Goal: Transaction & Acquisition: Purchase product/service

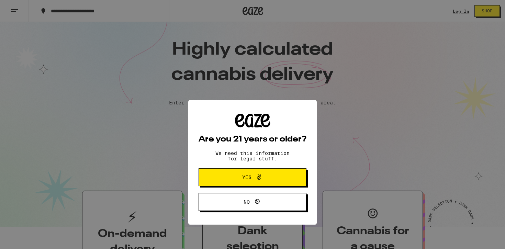
click at [250, 141] on span "Yes" at bounding box center [246, 139] width 9 height 5
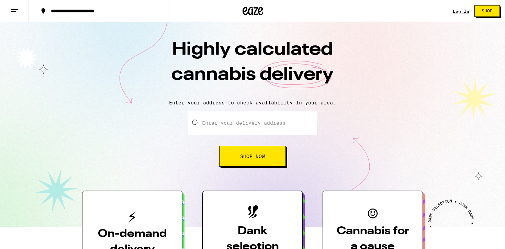
click at [458, 9] on link "Log In" at bounding box center [461, 11] width 16 height 4
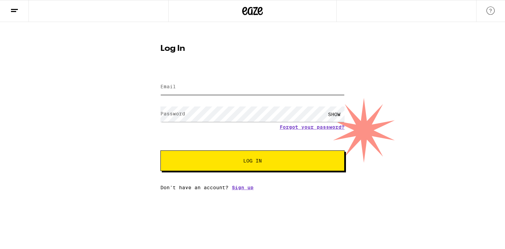
click at [241, 89] on input "Email" at bounding box center [252, 86] width 184 height 15
type input "vickyreyes1614@gmail.com"
click at [160, 150] on button "Log In" at bounding box center [252, 160] width 184 height 21
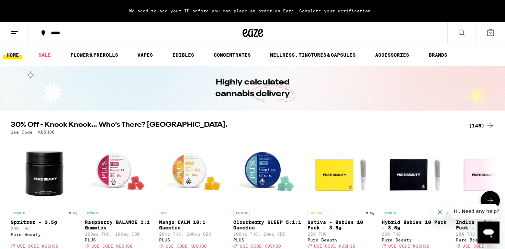
scroll to position [4, 0]
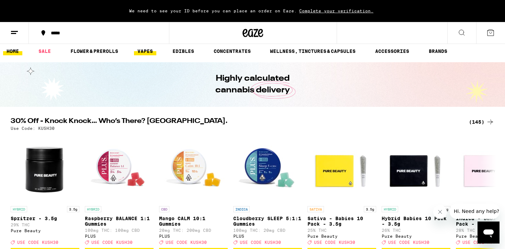
click at [143, 49] on link "VAPES" at bounding box center [145, 51] width 22 height 8
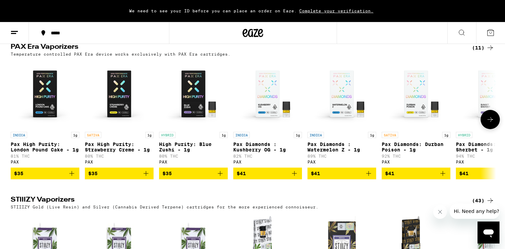
scroll to position [386, 0]
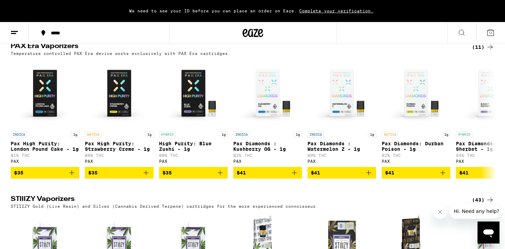
click at [479, 51] on div "(11)" at bounding box center [483, 47] width 22 height 8
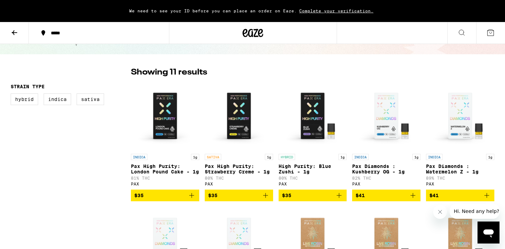
scroll to position [36, 0]
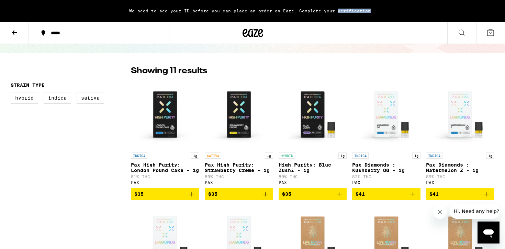
click at [329, 11] on span "Complete your verification." at bounding box center [336, 11] width 79 height 4
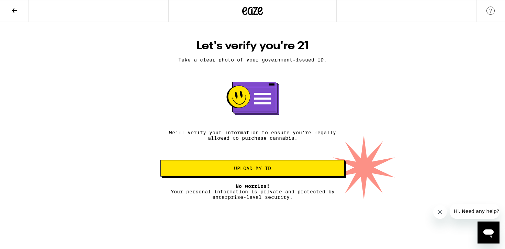
click at [240, 171] on span "Upload my ID" at bounding box center [252, 168] width 37 height 5
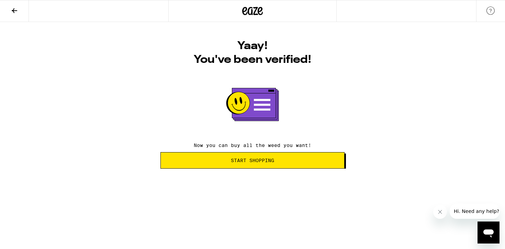
click at [233, 164] on button "Start Shopping" at bounding box center [252, 160] width 184 height 16
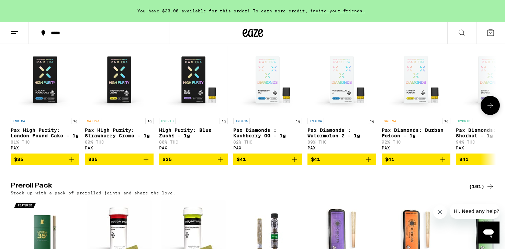
scroll to position [1425, 0]
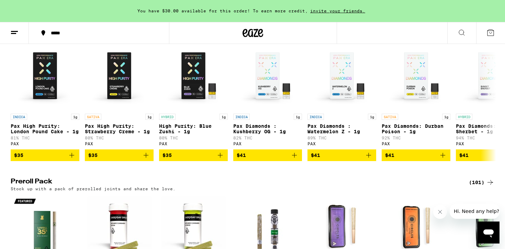
click at [483, 34] on div "(11)" at bounding box center [483, 29] width 22 height 8
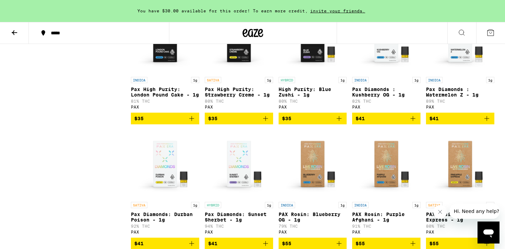
scroll to position [115, 0]
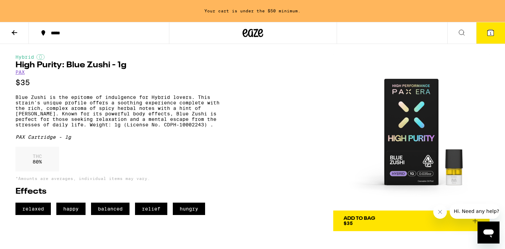
click at [374, 217] on div "Add To Bag" at bounding box center [360, 218] width 32 height 5
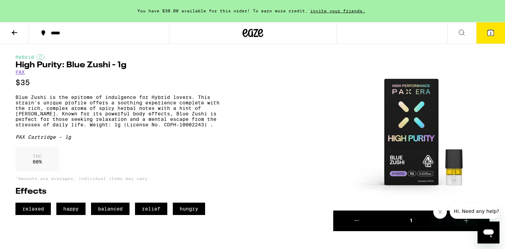
click at [173, 50] on div "Hybrid High Purity: Blue Zushi - 1g PAX $35 Blue Zushi is the epitome of indulg…" at bounding box center [252, 137] width 495 height 187
click at [490, 33] on span "2" at bounding box center [491, 33] width 2 height 4
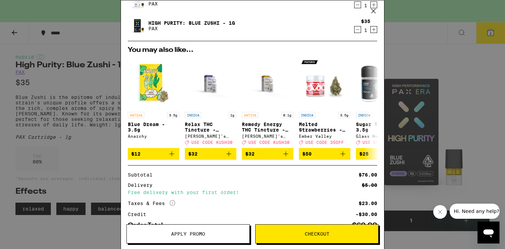
scroll to position [102, 0]
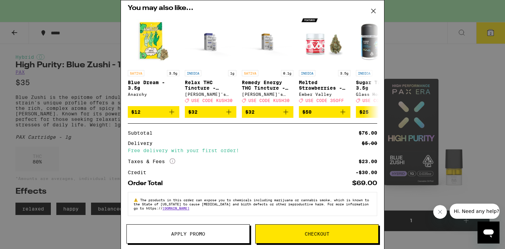
click at [375, 10] on icon at bounding box center [373, 11] width 10 height 10
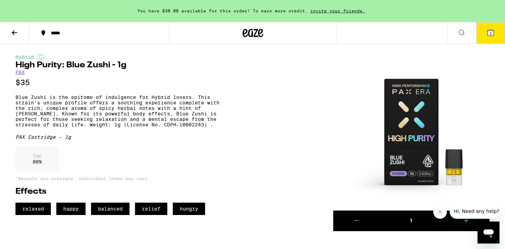
click at [487, 40] on button "2" at bounding box center [490, 32] width 29 height 21
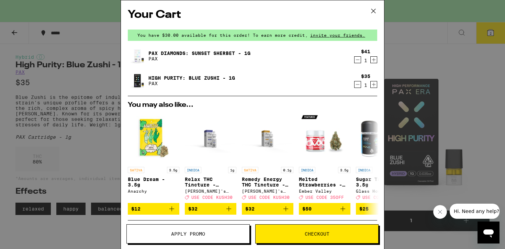
click at [221, 229] on button "Apply Promo" at bounding box center [187, 233] width 123 height 19
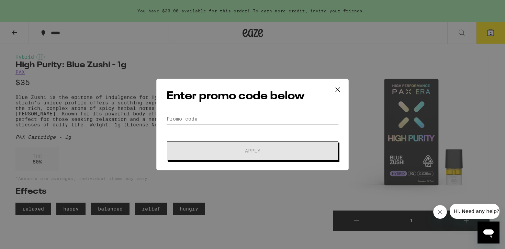
click at [223, 118] on input "Promo Code" at bounding box center [252, 119] width 172 height 10
paste input "WKND"
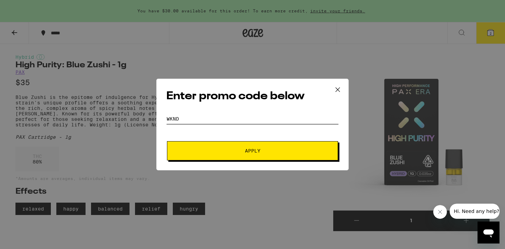
click at [167, 141] on button "Apply" at bounding box center [252, 150] width 171 height 19
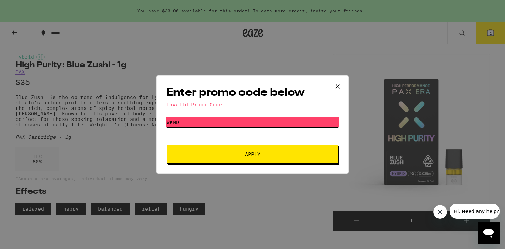
drag, startPoint x: 298, startPoint y: 120, endPoint x: 204, endPoint y: 114, distance: 94.3
click at [204, 114] on div "Enter promo code below Invalid Promo Code Promo Code WKND Apply" at bounding box center [252, 124] width 192 height 99
paste input "TERPS"
click at [167, 145] on button "Apply" at bounding box center [252, 154] width 171 height 19
drag, startPoint x: 273, startPoint y: 121, endPoint x: 186, endPoint y: 104, distance: 89.5
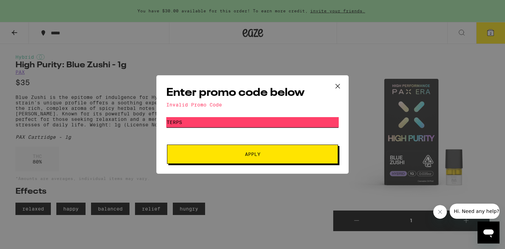
click at [186, 104] on div "Enter promo code below Invalid Promo Code Promo Code TERPS Apply" at bounding box center [252, 124] width 192 height 99
paste input "GETLIT"
type input "GETLIT"
click at [167, 145] on button "Apply" at bounding box center [252, 154] width 171 height 19
click at [337, 84] on icon at bounding box center [338, 86] width 10 height 10
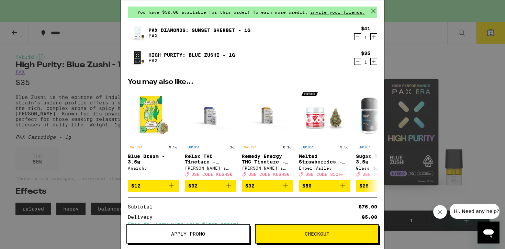
scroll to position [24, 0]
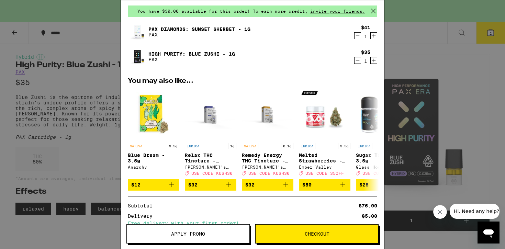
click at [296, 229] on button "Checkout" at bounding box center [316, 233] width 123 height 19
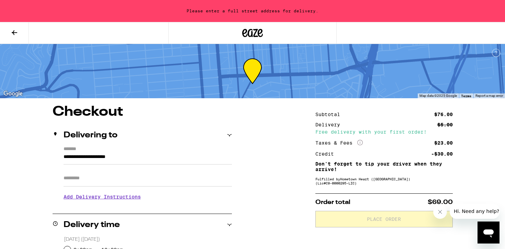
click at [81, 154] on input "**********" at bounding box center [148, 159] width 168 height 12
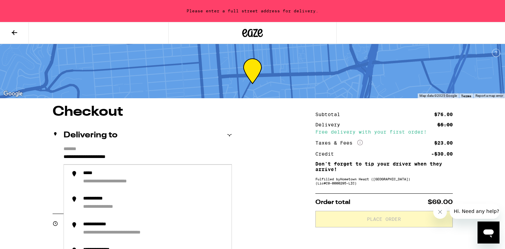
drag, startPoint x: 145, startPoint y: 157, endPoint x: 53, endPoint y: 134, distance: 95.3
click at [53, 134] on div "**********" at bounding box center [142, 169] width 179 height 90
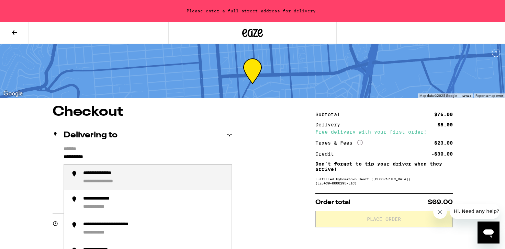
click at [137, 183] on div "**********" at bounding box center [154, 177] width 143 height 15
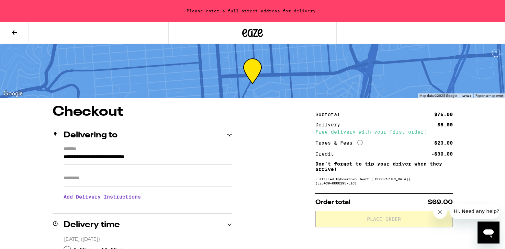
type input "**********"
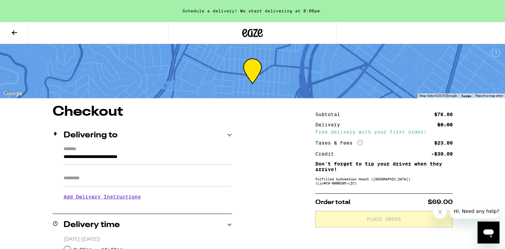
click at [227, 224] on icon at bounding box center [229, 225] width 4 height 2
click at [227, 224] on icon at bounding box center [229, 225] width 5 height 5
drag, startPoint x: 257, startPoint y: 191, endPoint x: 251, endPoint y: 167, distance: 24.0
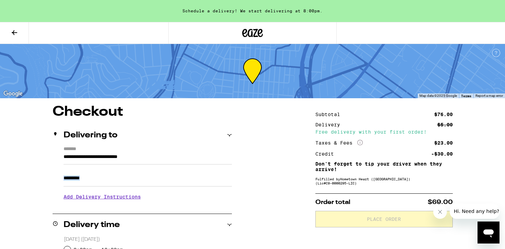
click at [227, 226] on icon at bounding box center [229, 225] width 5 height 5
click at [228, 244] on div "Payment method" at bounding box center [142, 247] width 179 height 8
click at [443, 212] on button "Close message from company" at bounding box center [440, 212] width 14 height 14
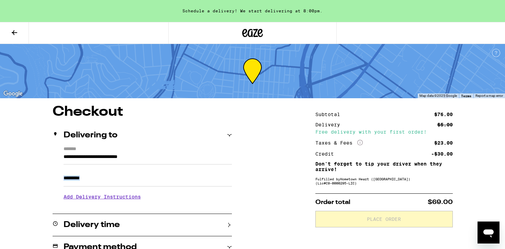
click at [301, 188] on div "**********" at bounding box center [252, 246] width 495 height 283
click at [21, 35] on button at bounding box center [14, 33] width 29 height 22
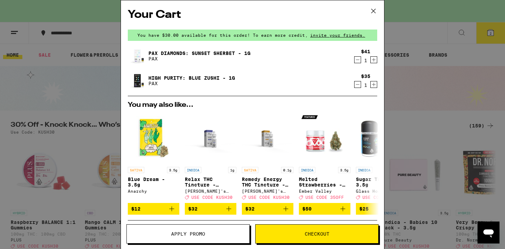
click at [370, 11] on icon at bounding box center [373, 11] width 10 height 10
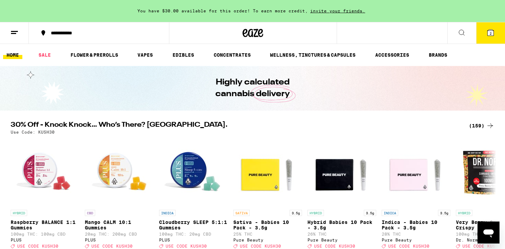
click at [494, 40] on button "2" at bounding box center [490, 32] width 29 height 21
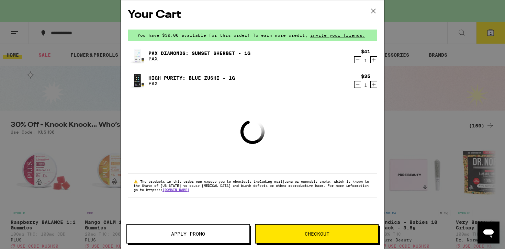
click at [296, 236] on button "Checkout" at bounding box center [316, 233] width 123 height 19
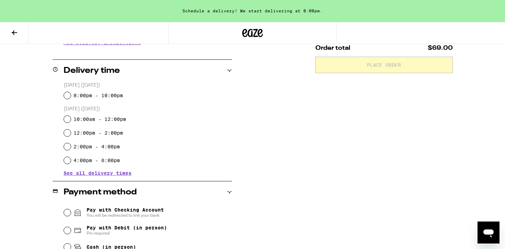
scroll to position [150, 0]
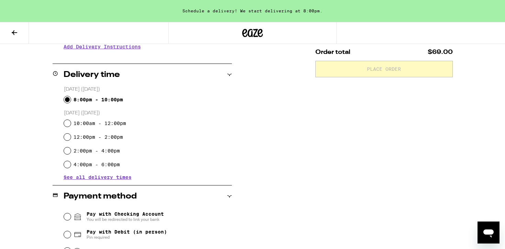
click at [67, 99] on input "8:00pm - 10:00pm" at bounding box center [67, 99] width 7 height 7
radio input "true"
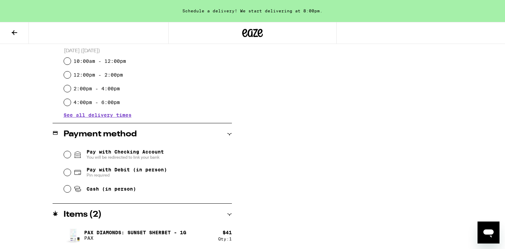
scroll to position [213, 0]
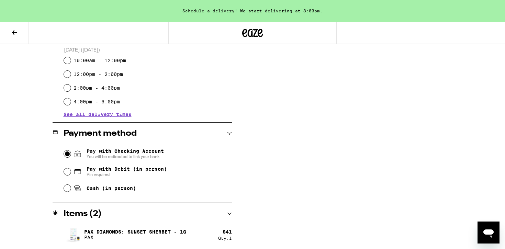
click at [67, 152] on input "Pay with Checking Account You will be redirected to link your bank" at bounding box center [67, 153] width 7 height 7
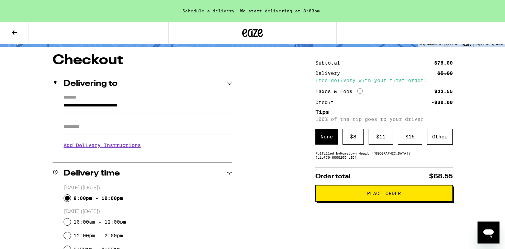
scroll to position [50, 0]
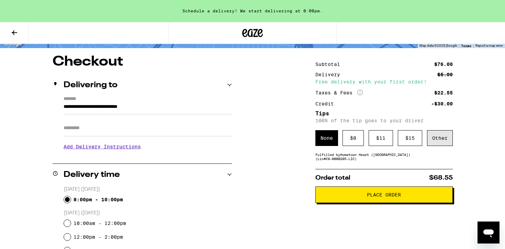
click at [436, 142] on div "Other" at bounding box center [440, 138] width 26 height 16
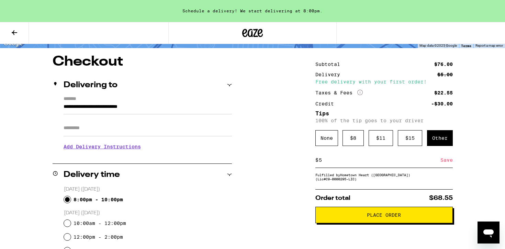
type input "5"
click at [444, 164] on div "Save" at bounding box center [446, 160] width 12 height 15
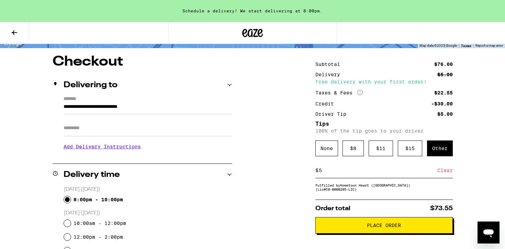
click at [380, 228] on span "Place Order" at bounding box center [384, 225] width 34 height 5
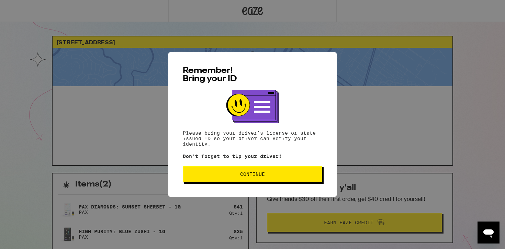
click at [250, 173] on span "Continue" at bounding box center [252, 174] width 25 height 5
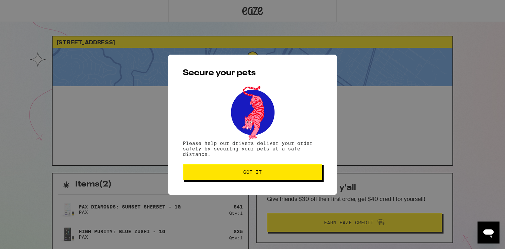
click at [254, 171] on span "Got it" at bounding box center [252, 172] width 19 height 5
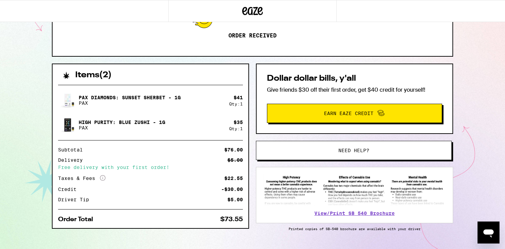
scroll to position [105, 0]
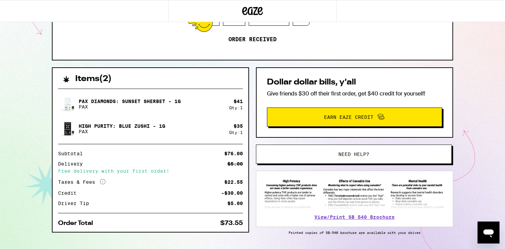
click at [347, 118] on span "Earn Eaze Credit" at bounding box center [348, 117] width 49 height 5
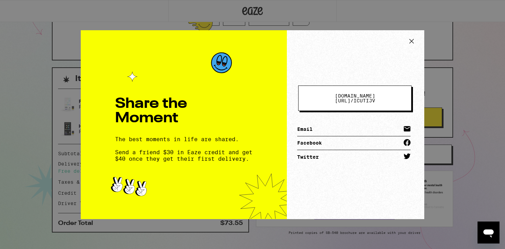
click at [415, 42] on icon at bounding box center [411, 41] width 10 height 10
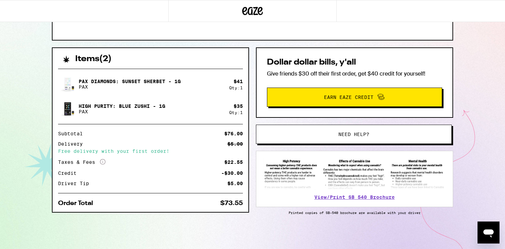
scroll to position [0, 0]
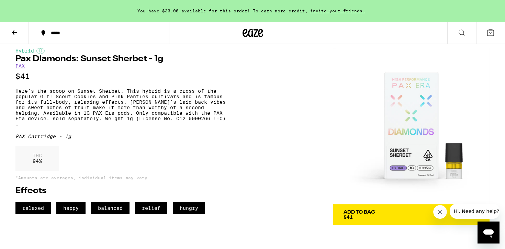
scroll to position [7, 0]
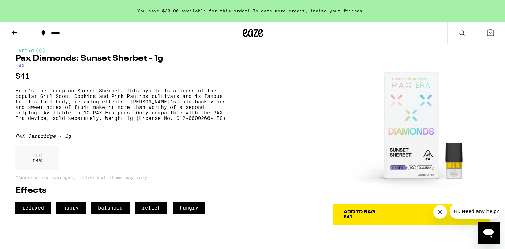
click at [360, 215] on div "Add To Bag $41" at bounding box center [360, 215] width 32 height 10
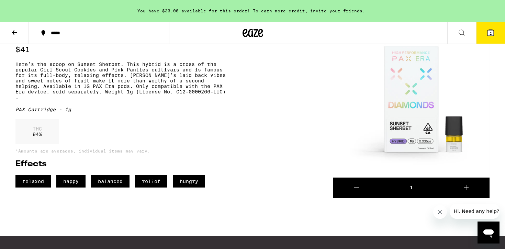
scroll to position [31, 0]
